Goal: Task Accomplishment & Management: Use online tool/utility

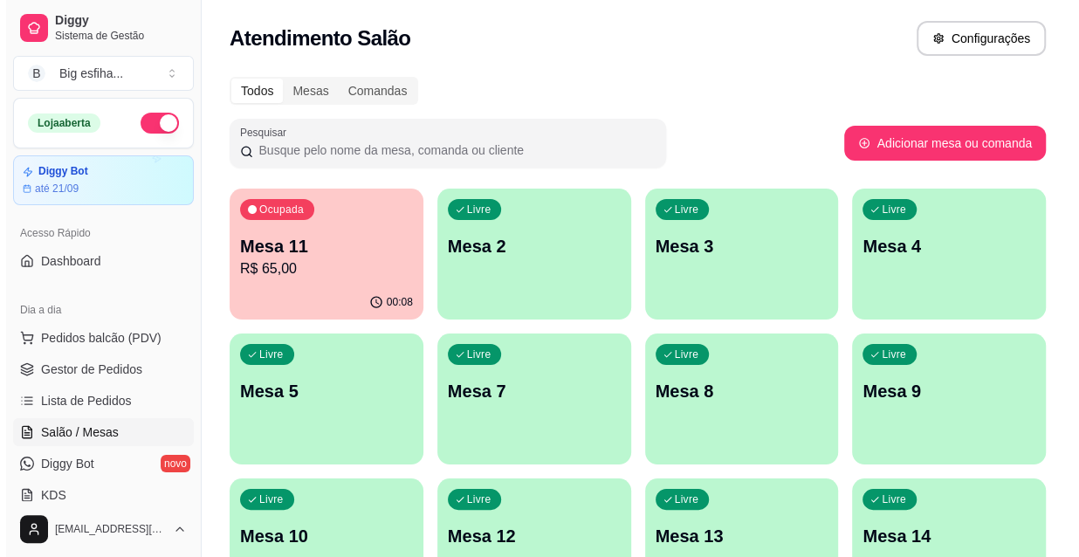
scroll to position [158, 0]
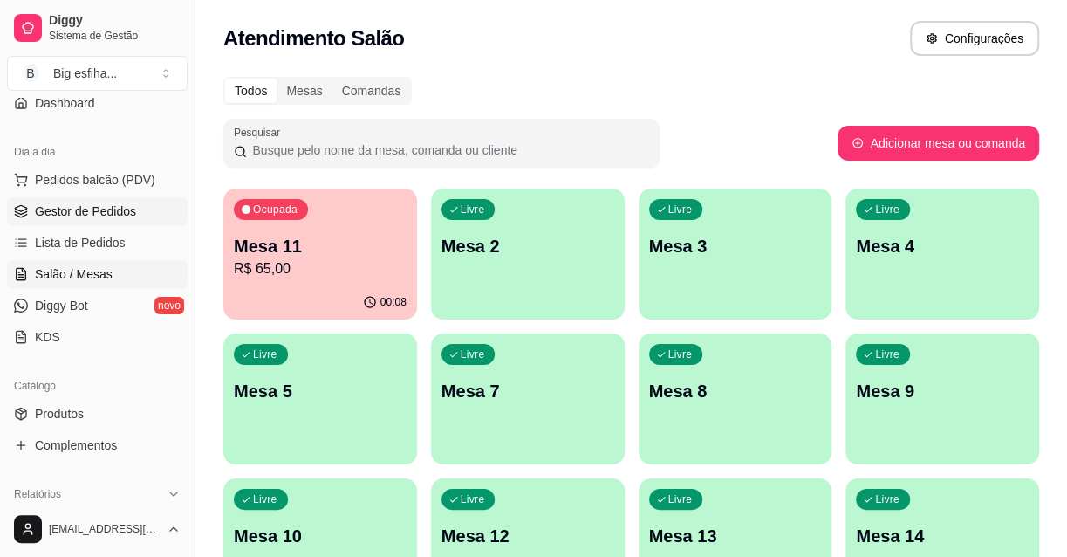
click at [112, 202] on span "Gestor de Pedidos" at bounding box center [85, 210] width 101 height 17
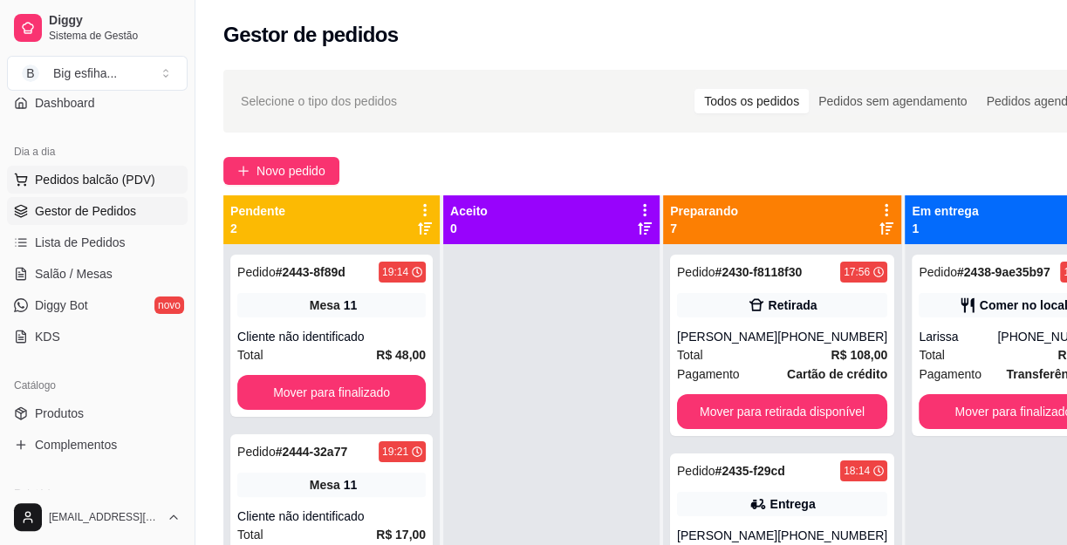
click at [93, 179] on span "Pedidos balcão (PDV)" at bounding box center [95, 179] width 120 height 17
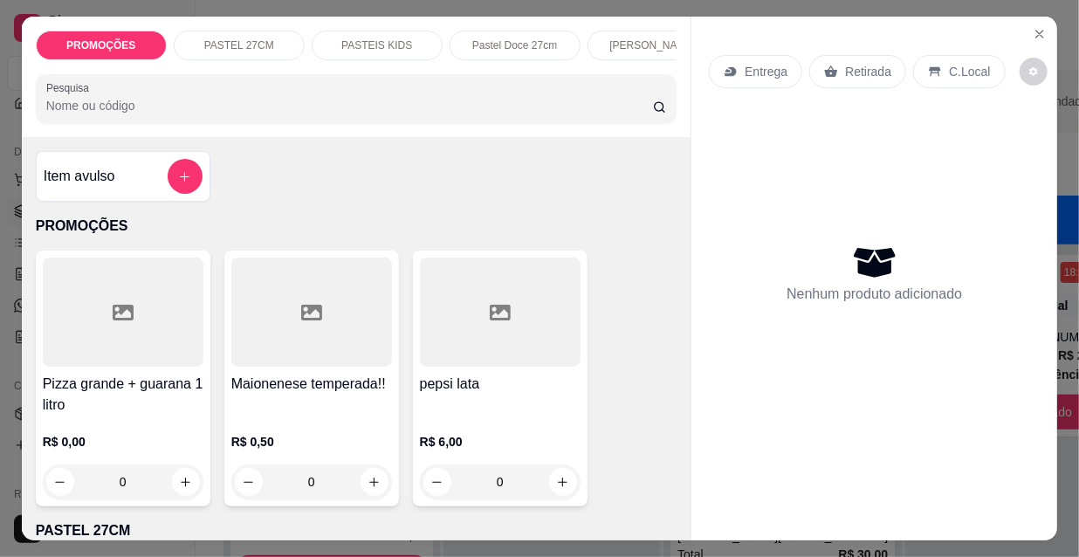
click at [744, 63] on p "Entrega" at bounding box center [765, 71] width 43 height 17
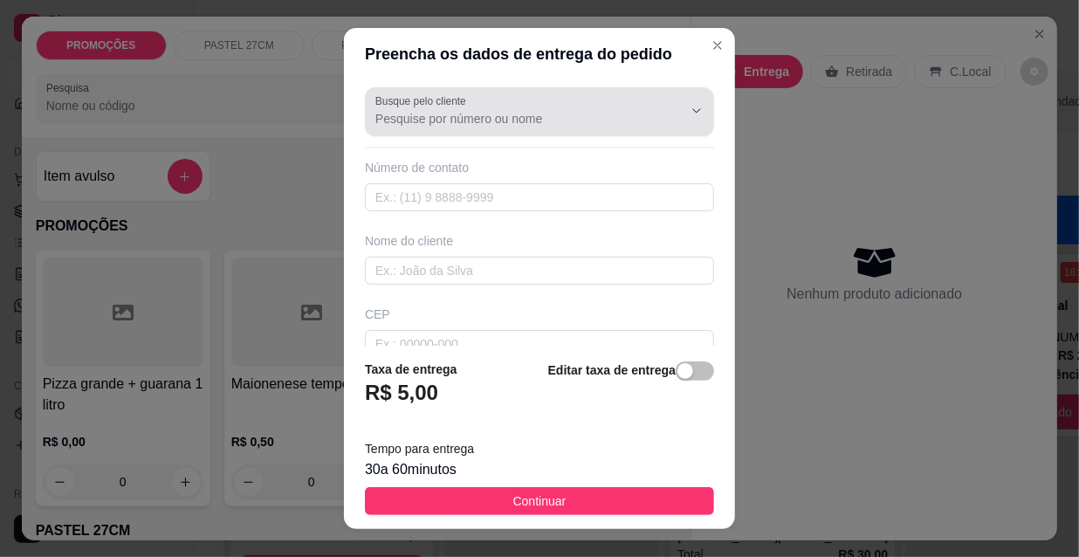
click at [453, 122] on input "Busque pelo cliente" at bounding box center [514, 118] width 279 height 17
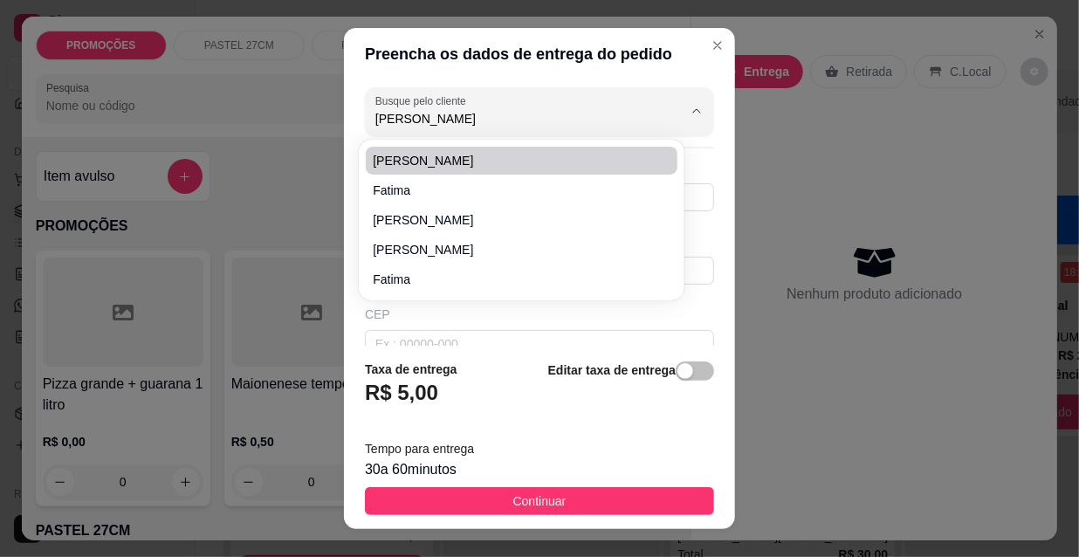
click at [419, 163] on span "[PERSON_NAME]" at bounding box center [513, 160] width 280 height 17
type input "[PERSON_NAME]"
type input "859920022712"
type input "[PERSON_NAME]"
type input "[PERSON_NAME] 590"
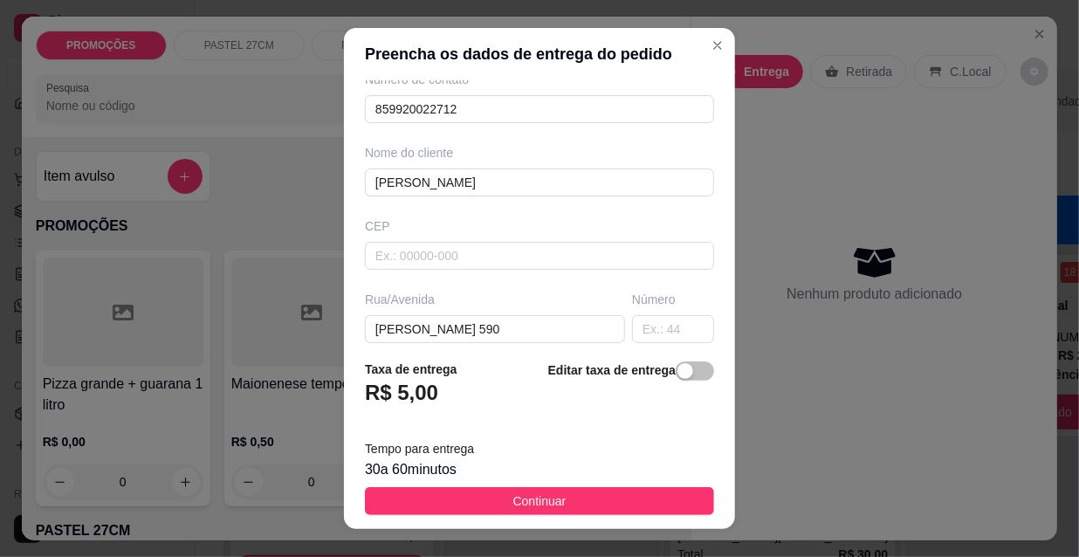
scroll to position [158, 0]
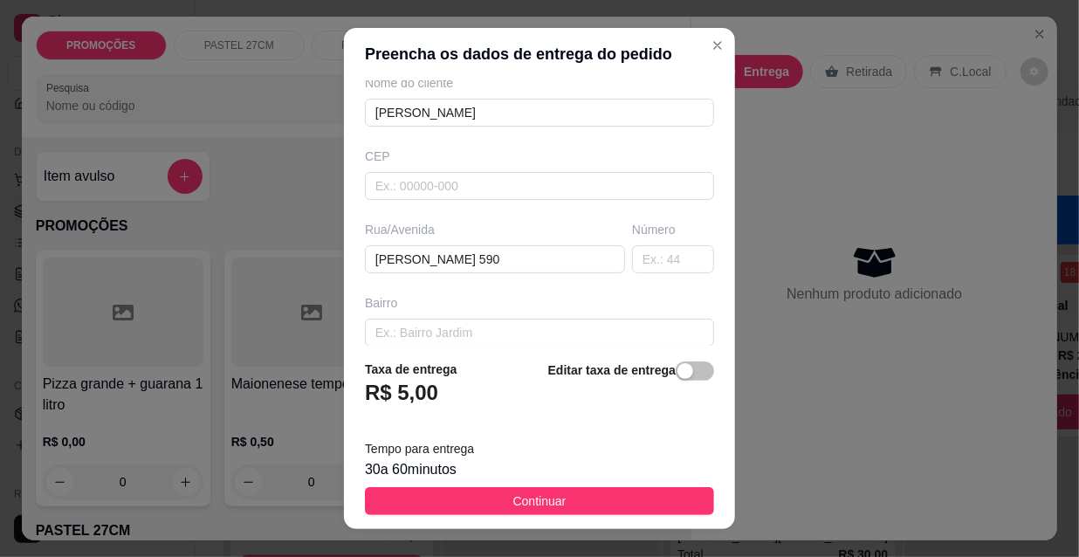
type input "[PERSON_NAME]"
click at [346, 133] on div "Busque pelo cliente Tim Número de contato 859920022712 Nome do cliente [PERSON_…" at bounding box center [539, 212] width 391 height 265
click at [484, 254] on input "[PERSON_NAME] 590" at bounding box center [495, 259] width 260 height 28
type input "j"
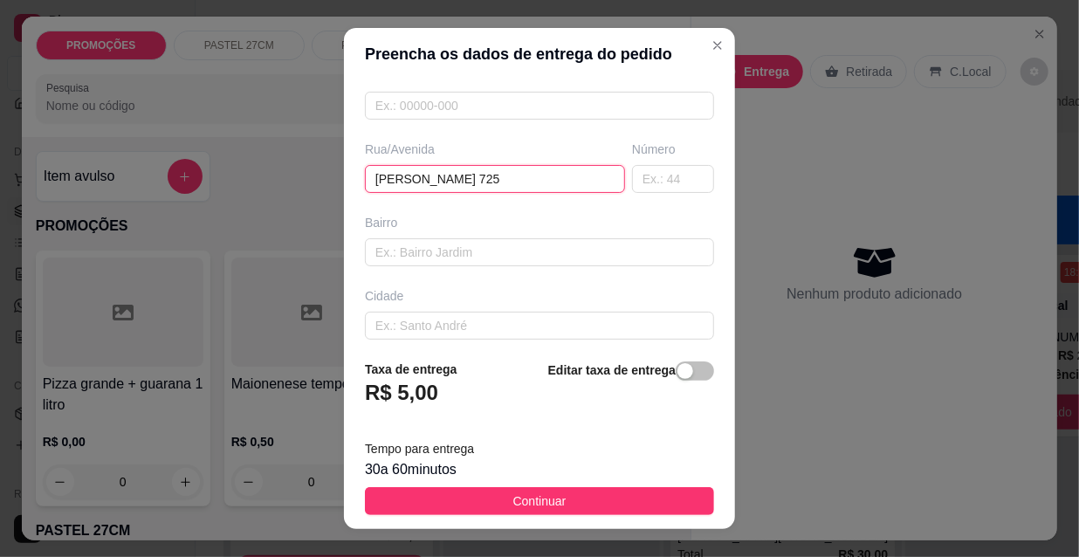
scroll to position [320, 0]
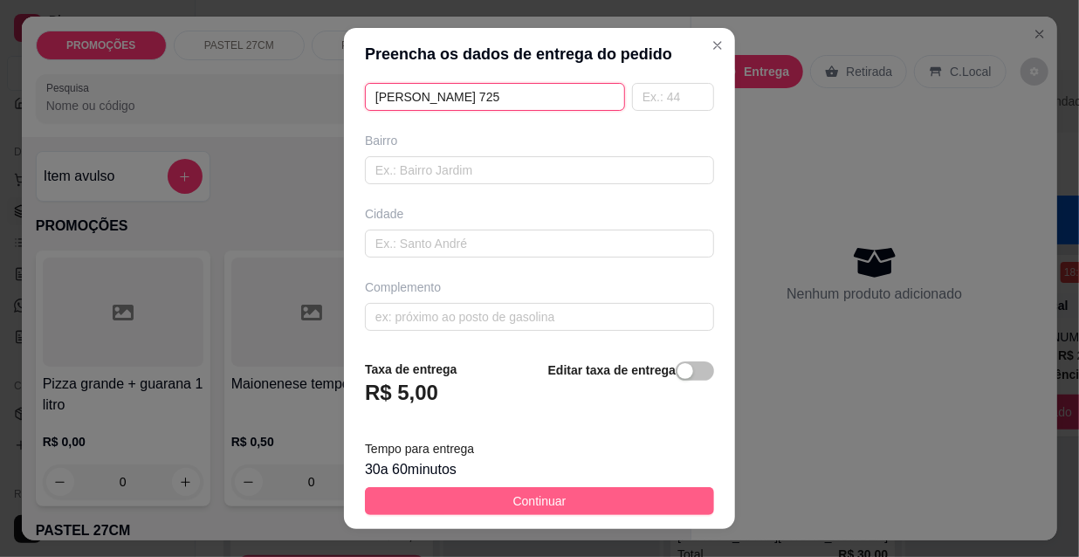
type input "[PERSON_NAME] 725"
click at [513, 497] on span "Continuar" at bounding box center [539, 500] width 53 height 19
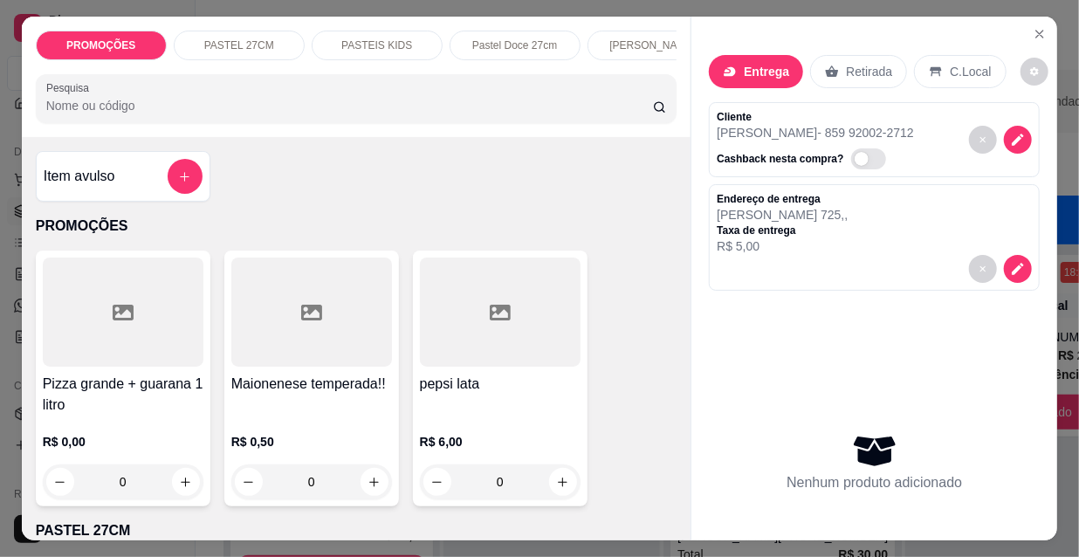
click at [224, 113] on input "Pesquisa" at bounding box center [349, 105] width 607 height 17
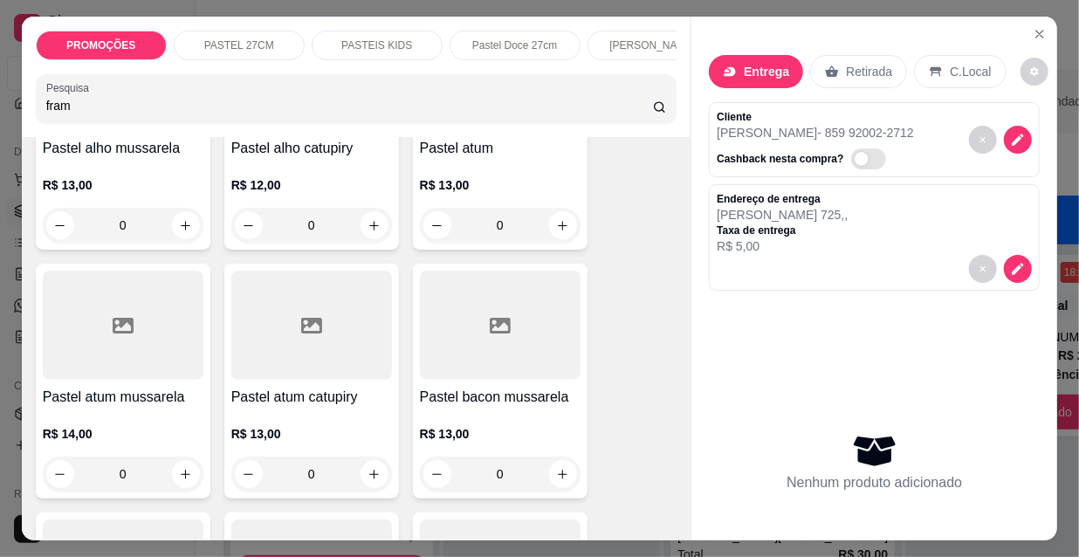
scroll to position [634, 0]
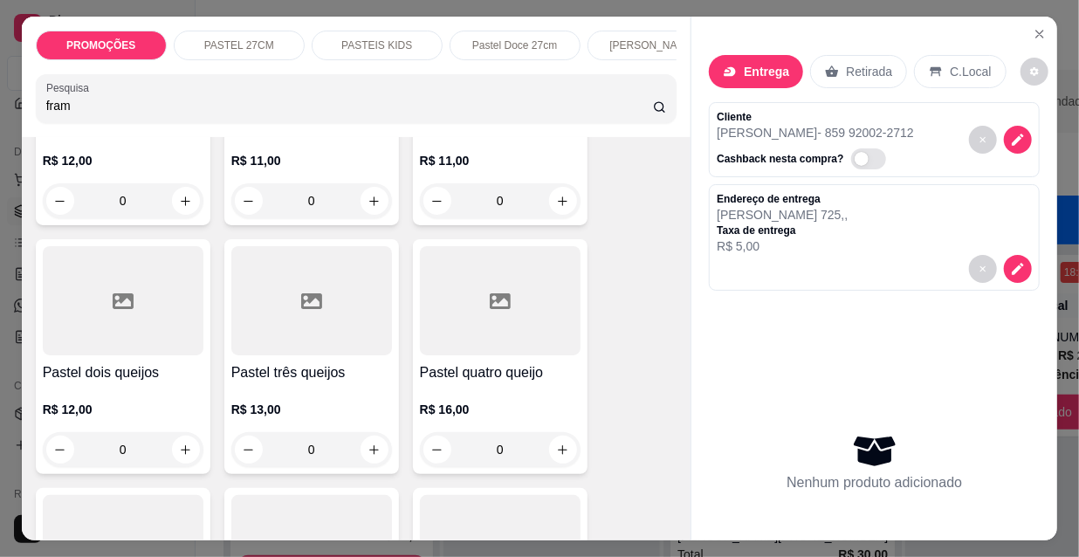
click at [65, 110] on input "fram" at bounding box center [349, 105] width 607 height 17
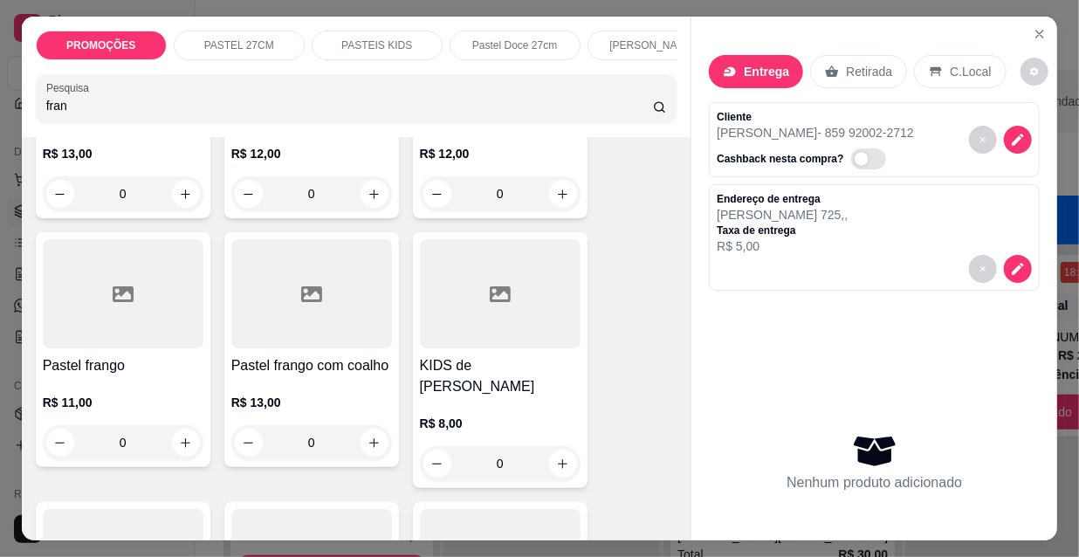
scroll to position [70, 0]
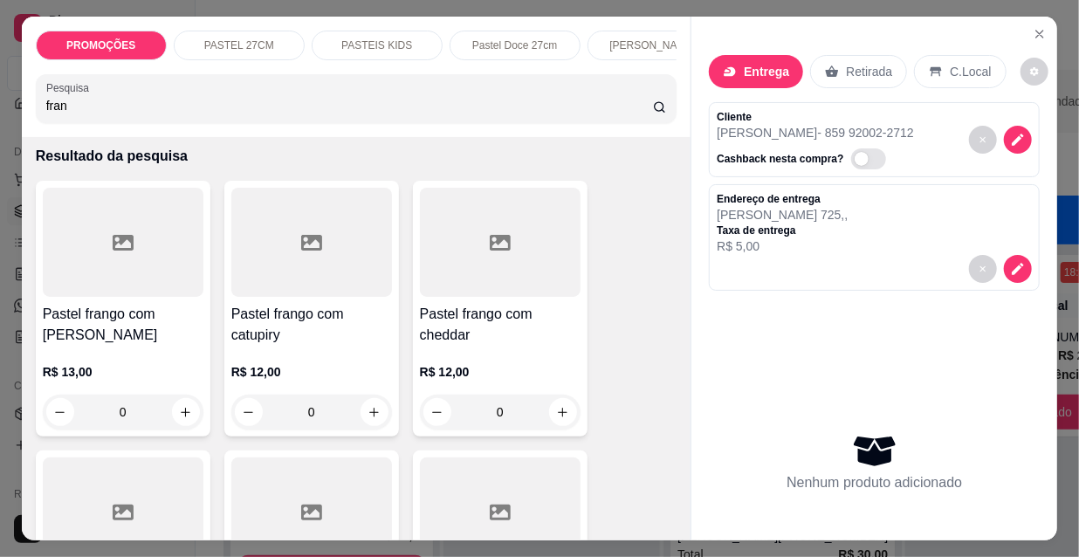
type input "fran"
click at [291, 287] on div at bounding box center [311, 242] width 161 height 109
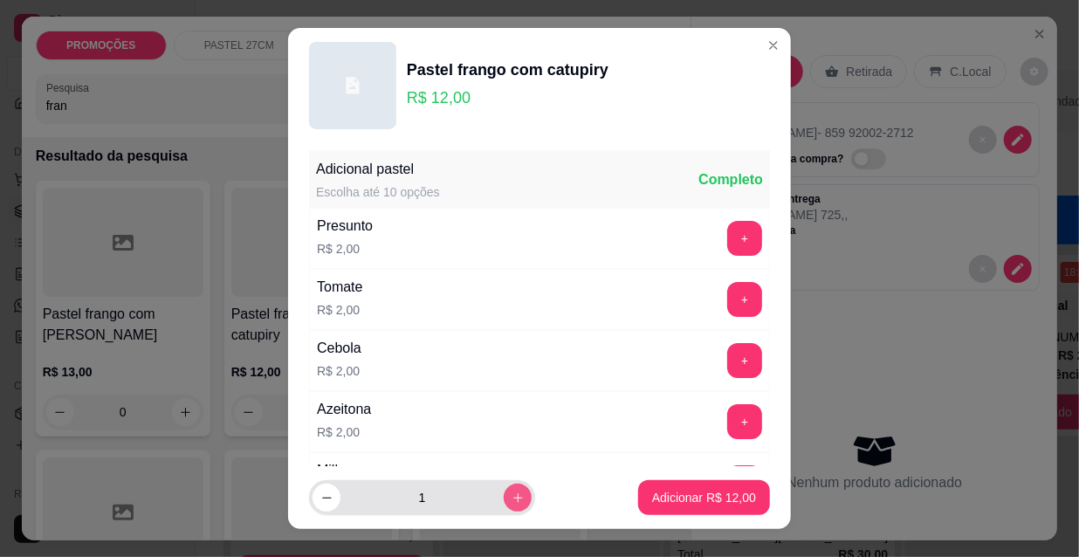
click at [511, 497] on icon "increase-product-quantity" at bounding box center [517, 497] width 13 height 13
type input "2"
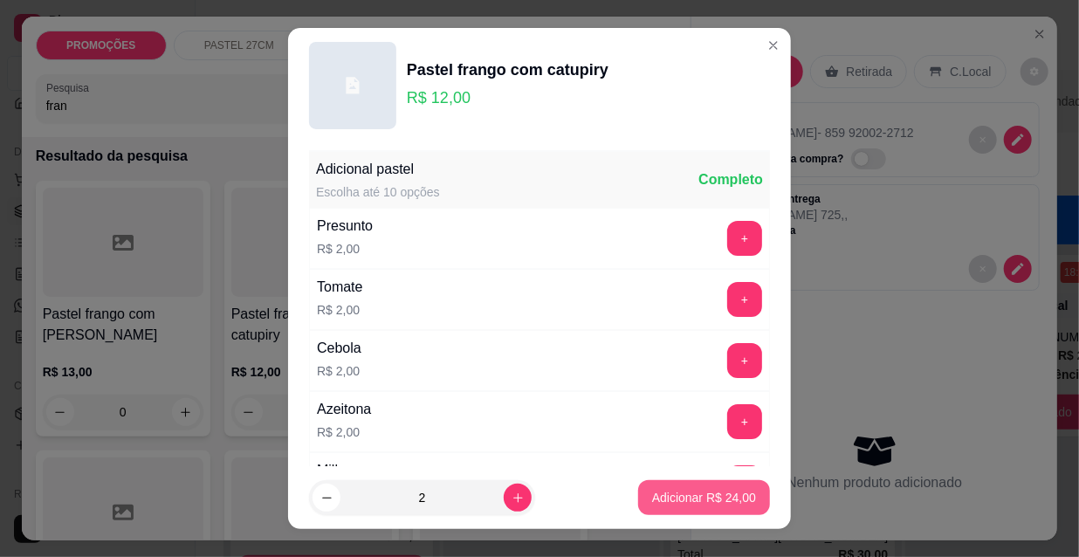
click at [655, 490] on p "Adicionar R$ 24,00" at bounding box center [704, 497] width 104 height 17
type input "2"
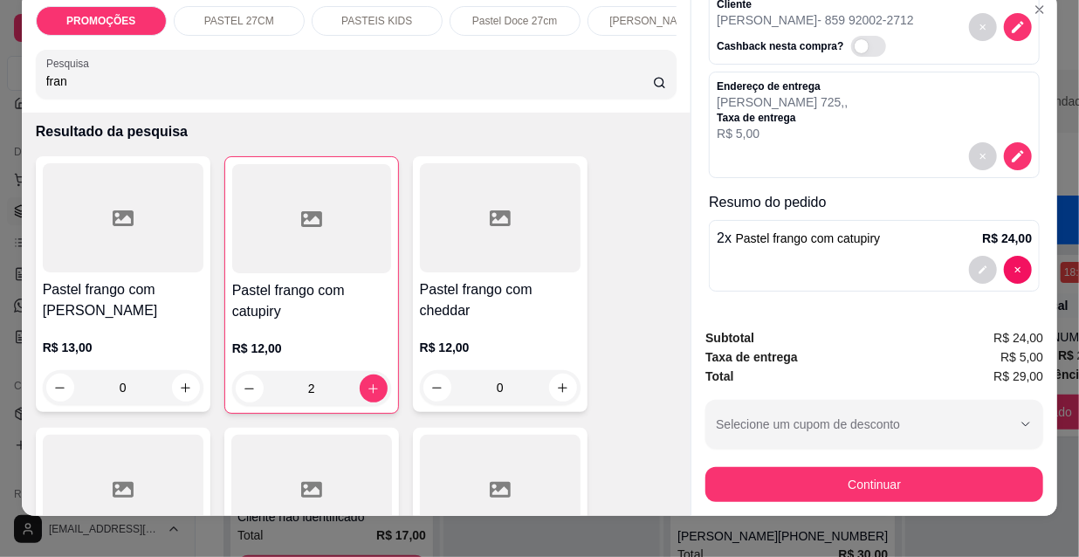
scroll to position [45, 0]
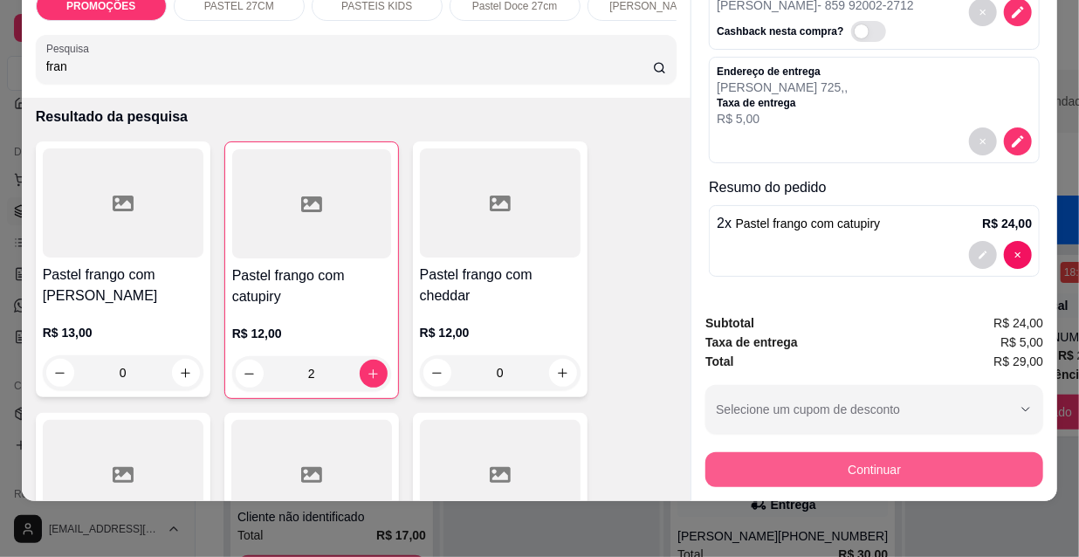
click at [872, 452] on button "Continuar" at bounding box center [874, 469] width 338 height 35
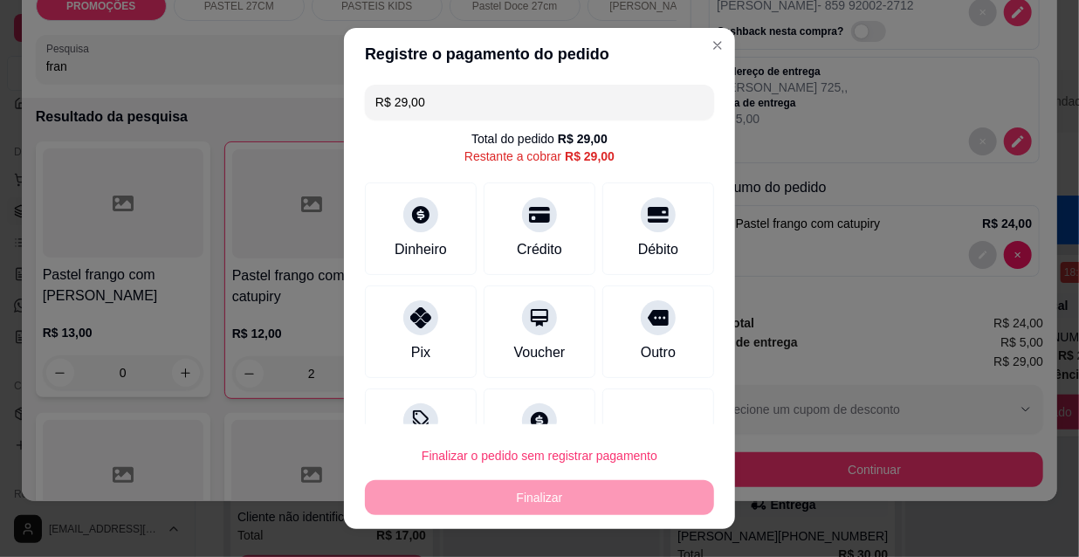
scroll to position [0, 0]
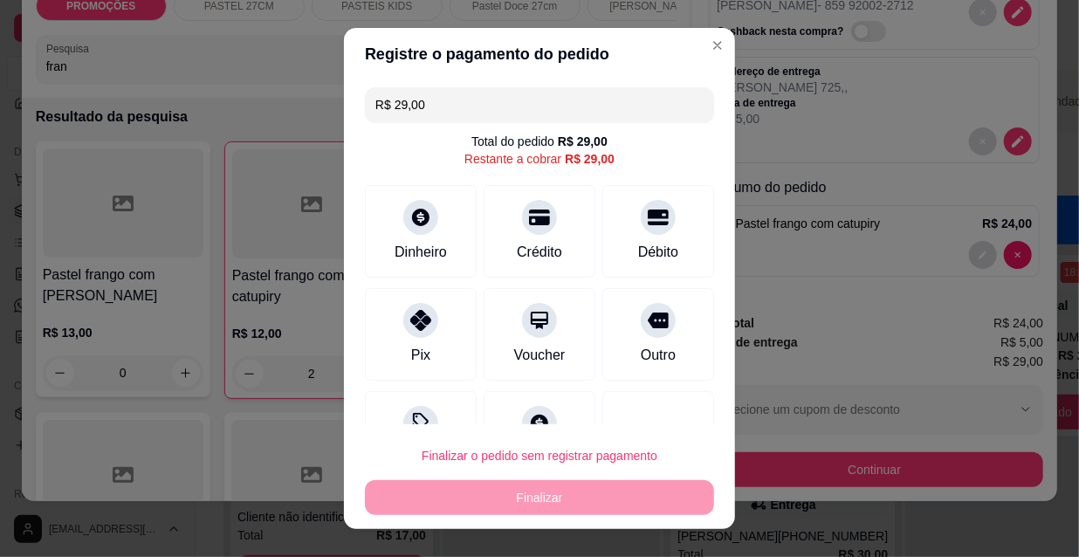
click at [455, 103] on input "R$ 29,00" at bounding box center [539, 104] width 328 height 35
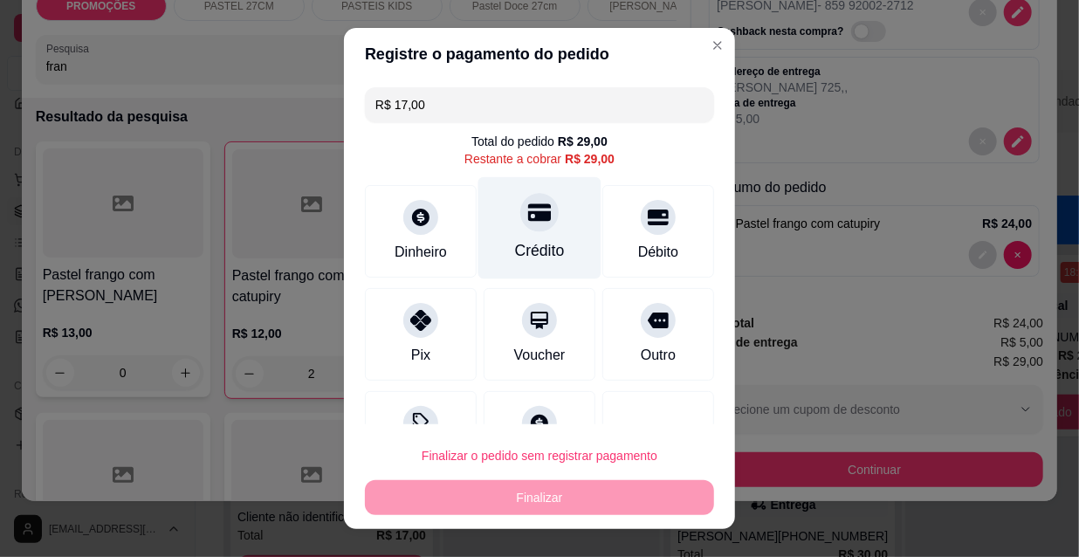
click at [520, 222] on div at bounding box center [539, 212] width 38 height 38
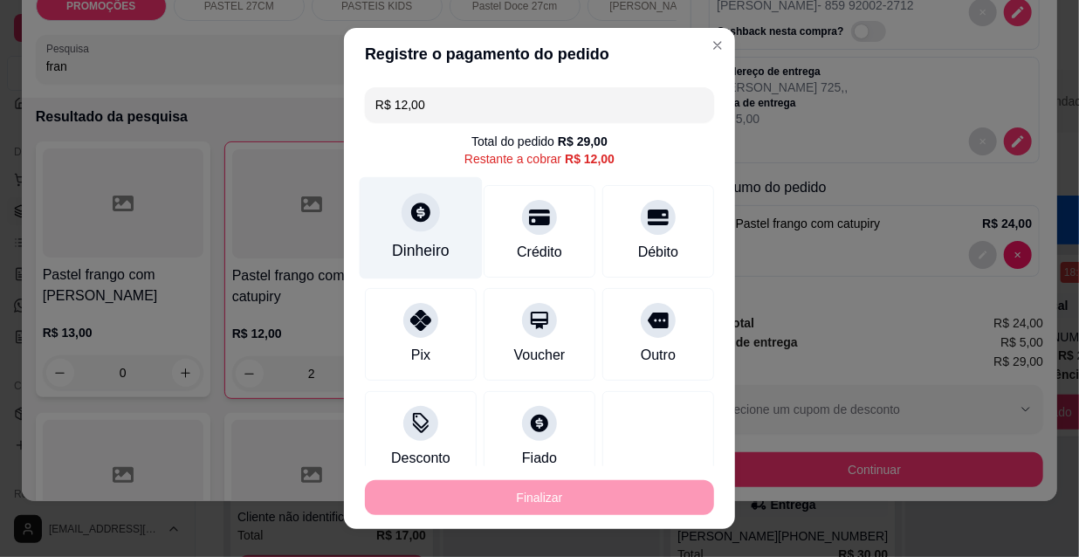
click at [423, 236] on div "Dinheiro" at bounding box center [421, 228] width 123 height 102
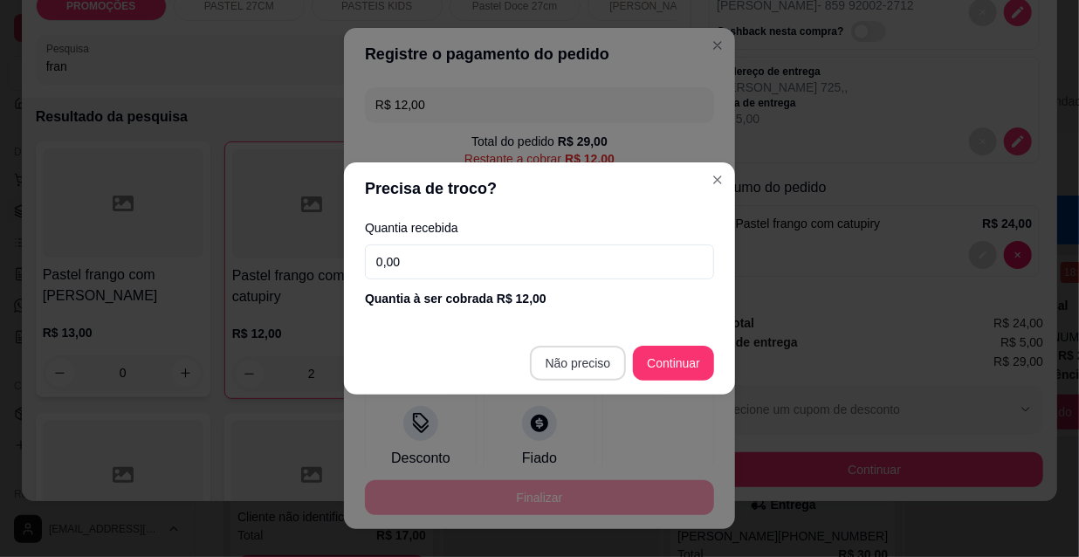
type input "R$ 0,00"
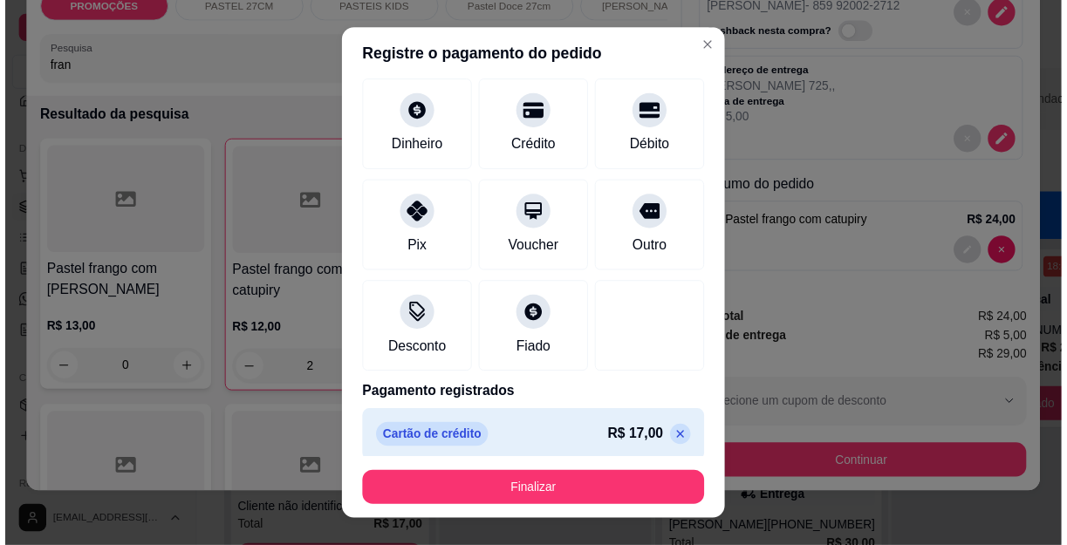
scroll to position [162, 0]
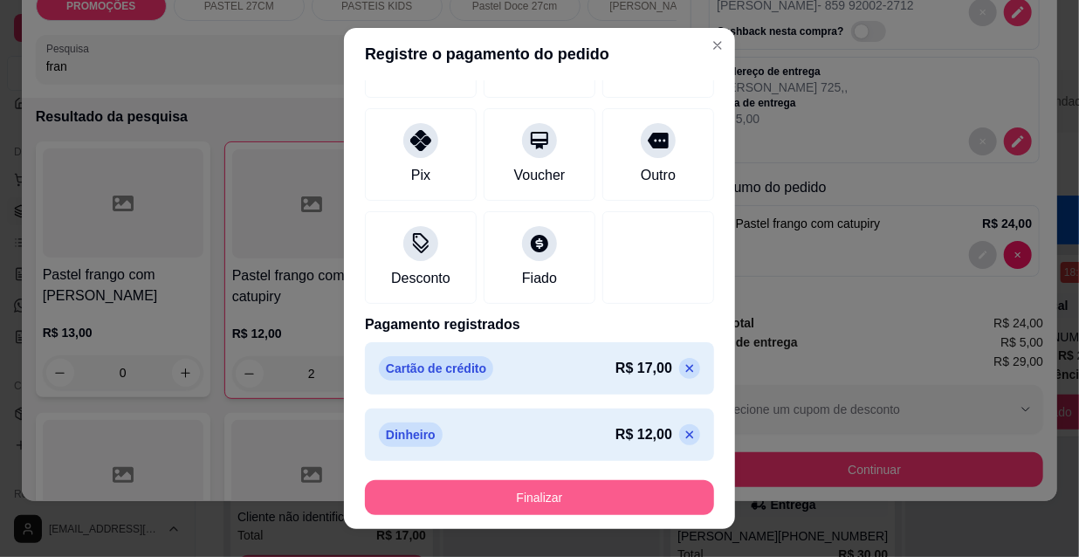
click at [550, 497] on button "Finalizar" at bounding box center [539, 497] width 349 height 35
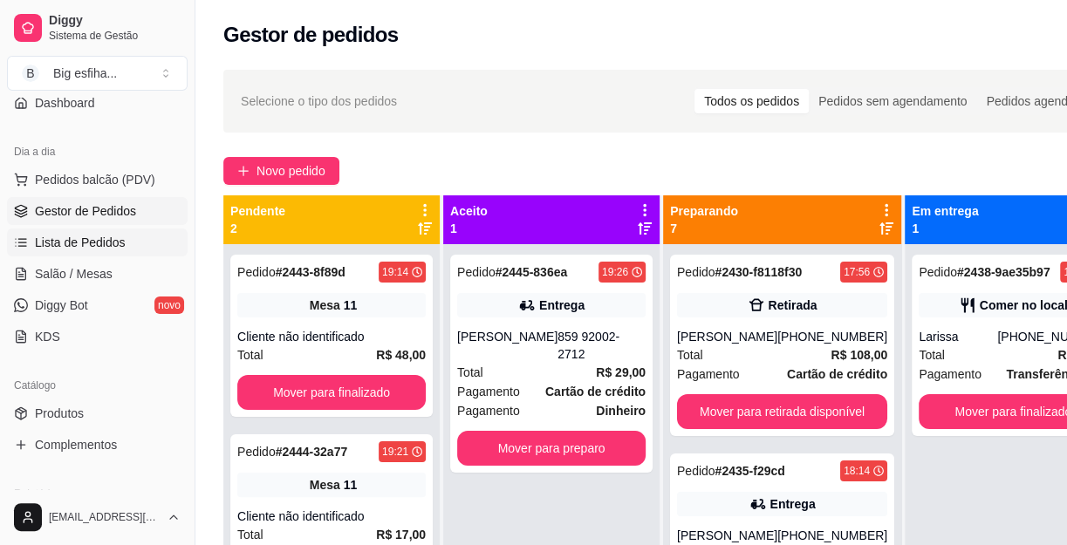
click at [76, 247] on span "Lista de Pedidos" at bounding box center [80, 242] width 91 height 17
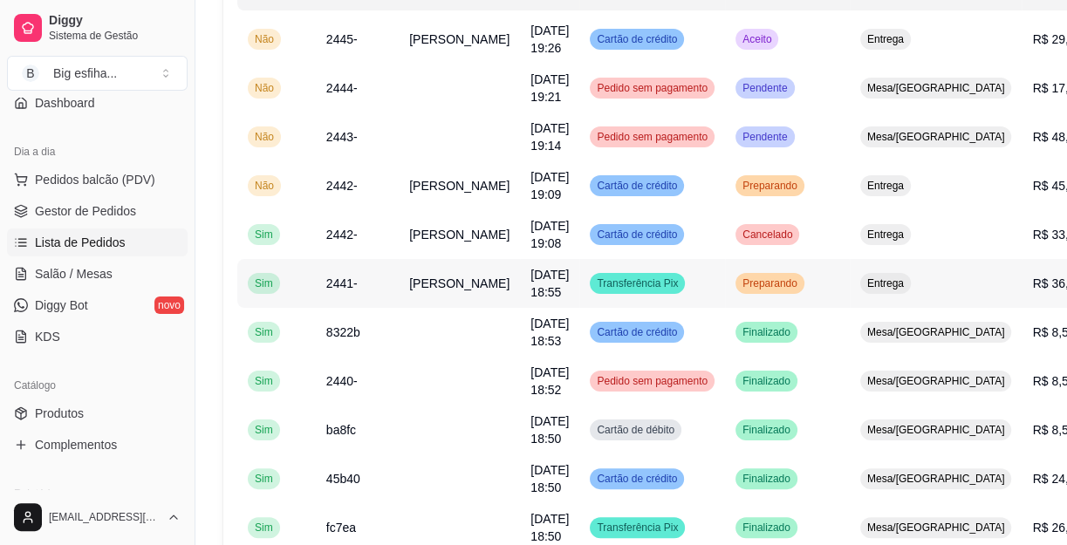
scroll to position [79, 0]
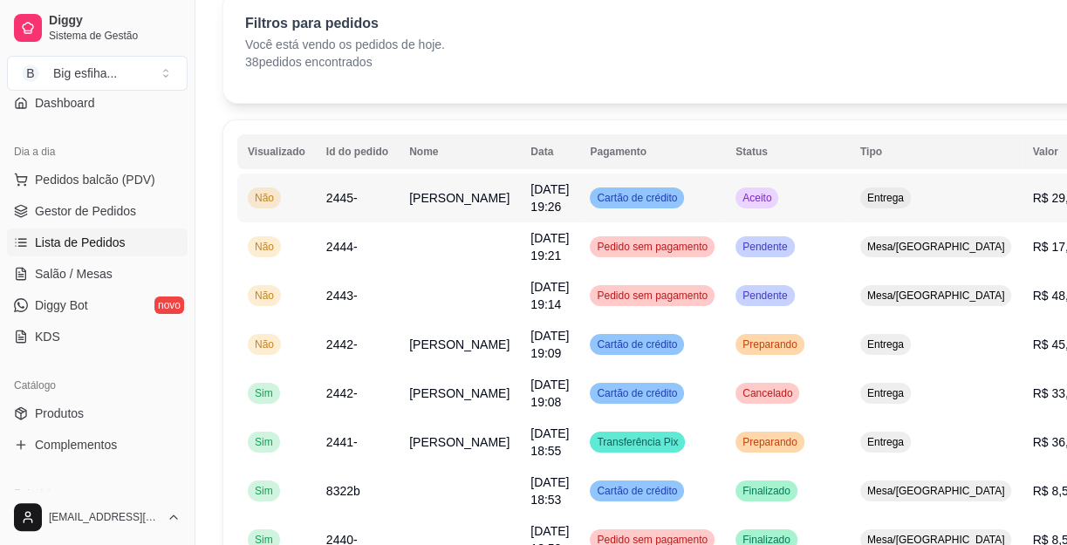
click at [384, 195] on td "2445-" at bounding box center [357, 198] width 83 height 49
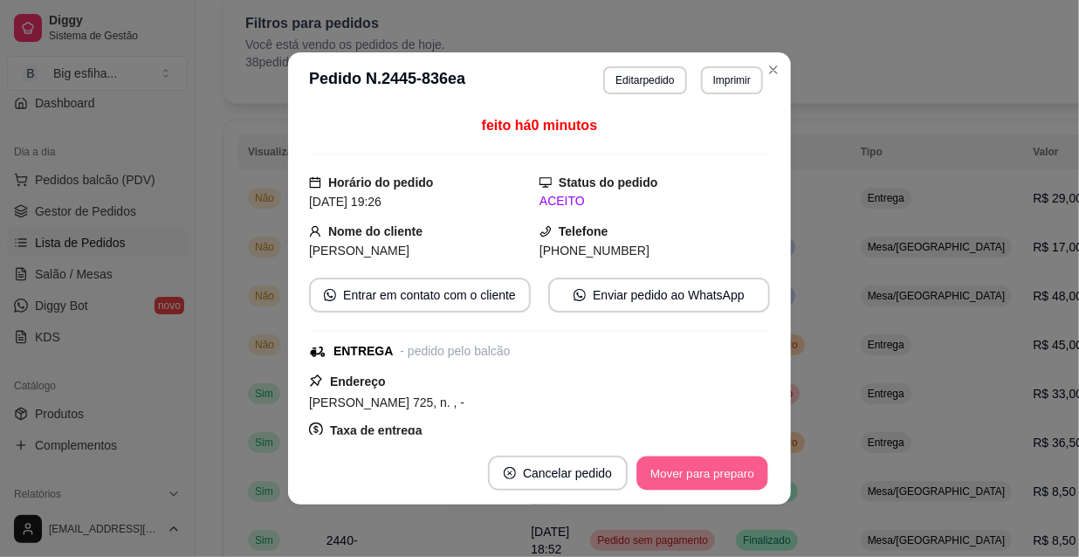
click at [684, 472] on button "Mover para preparo" at bounding box center [701, 473] width 131 height 34
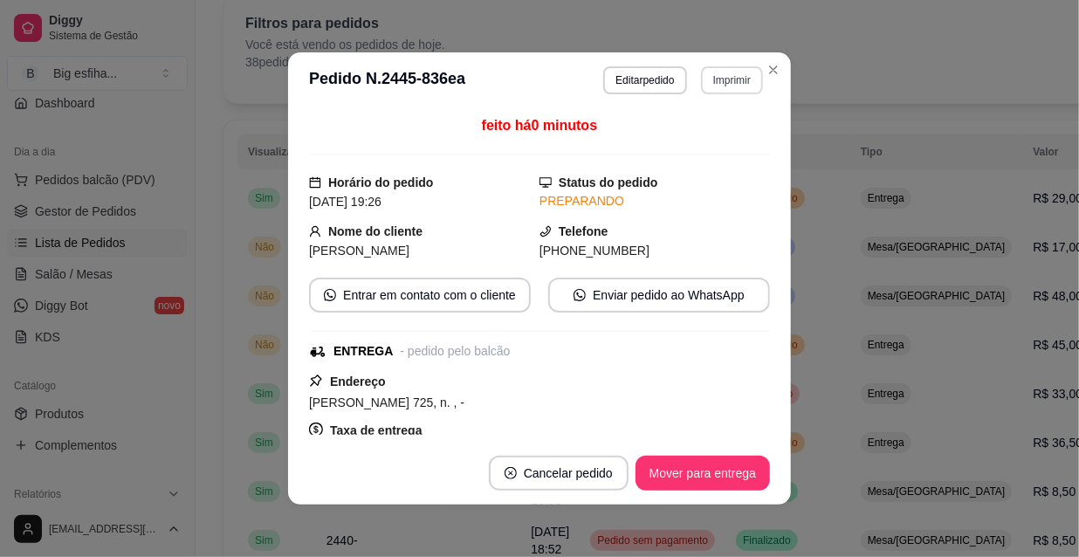
click at [706, 74] on button "Imprimir" at bounding box center [732, 80] width 62 height 28
click at [683, 149] on button "IMPRESSORA" at bounding box center [695, 141] width 122 height 27
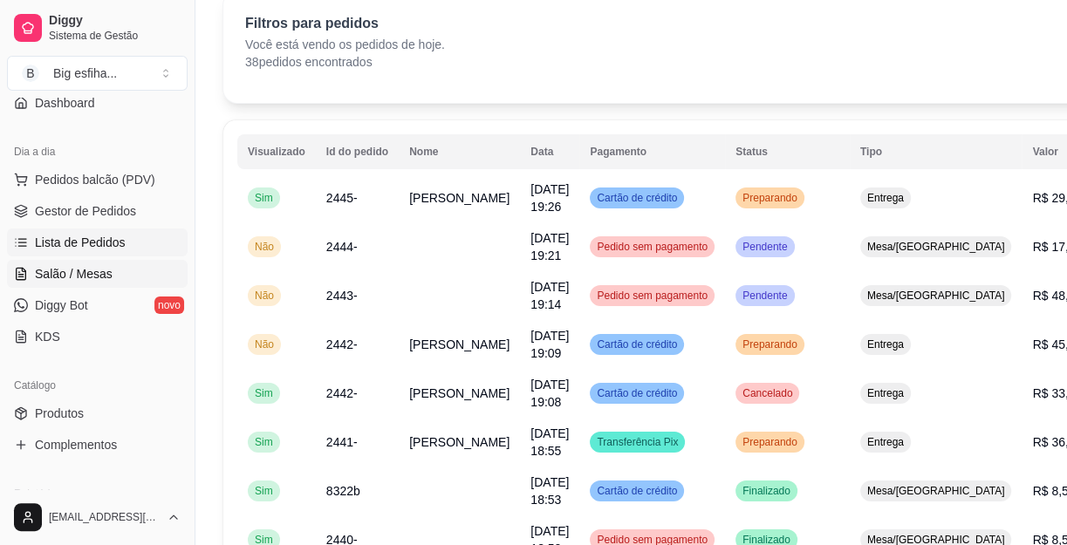
click at [93, 270] on span "Salão / Mesas" at bounding box center [74, 273] width 78 height 17
